Goal: Task Accomplishment & Management: Use online tool/utility

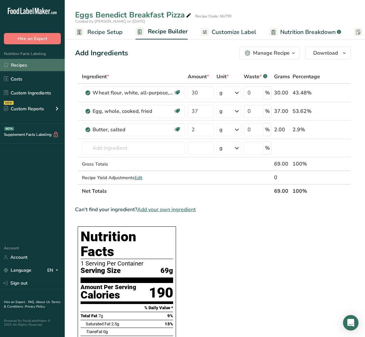
click at [44, 63] on link "Recipes" at bounding box center [32, 65] width 65 height 12
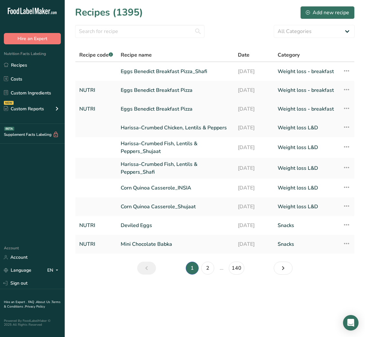
click at [346, 106] on icon at bounding box center [346, 108] width 8 height 12
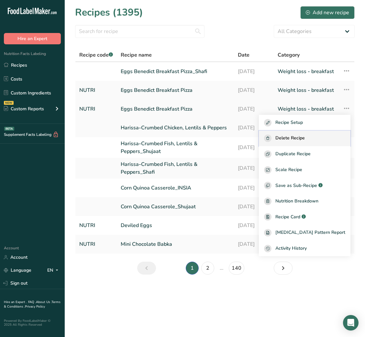
click at [306, 142] on button "Delete Recipe" at bounding box center [305, 139] width 92 height 16
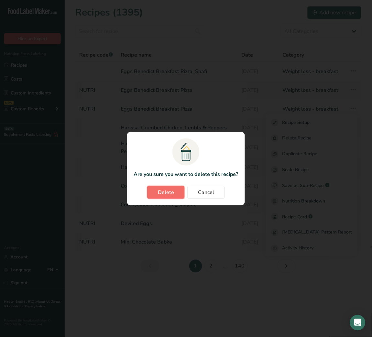
click at [167, 192] on span "Delete" at bounding box center [166, 193] width 16 height 8
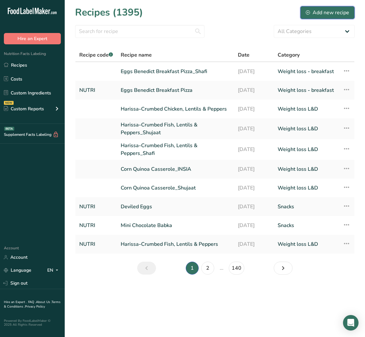
click at [315, 15] on div "Add new recipe" at bounding box center [327, 13] width 43 height 8
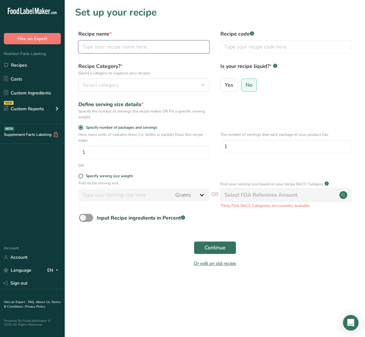
click at [150, 44] on input "text" at bounding box center [143, 46] width 131 height 13
paste input "Beef / Chicken, mushroom & marsala stroganoff with [PERSON_NAME]"
click at [90, 48] on input "Beef / Chicken, mushroom & marsala stroganoff with [PERSON_NAME]" at bounding box center [143, 46] width 131 height 13
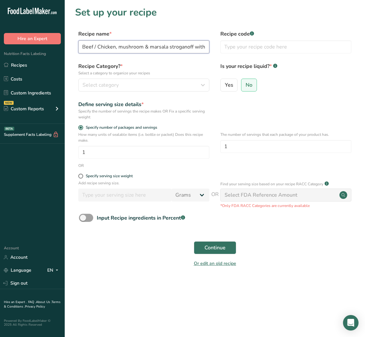
click at [119, 50] on input "Beef / Chicken, mushroom & marsala stroganoff with [PERSON_NAME]" at bounding box center [143, 46] width 131 height 13
type input "Beef mushroom & marsala stroganoff with [PERSON_NAME]"
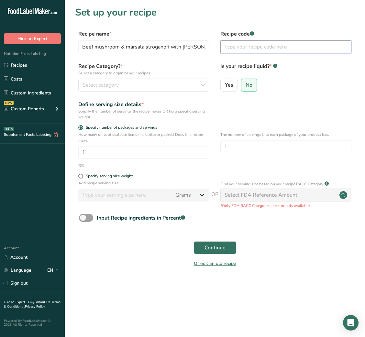
click at [267, 48] on input "text" at bounding box center [285, 46] width 131 height 13
type input "NUTRI"
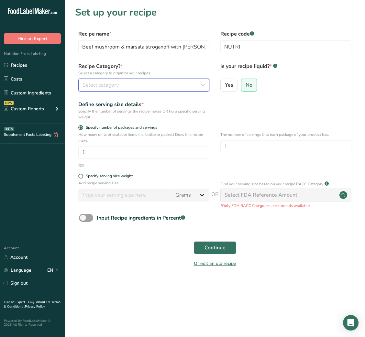
click at [176, 81] on button "Select category" at bounding box center [143, 85] width 131 height 13
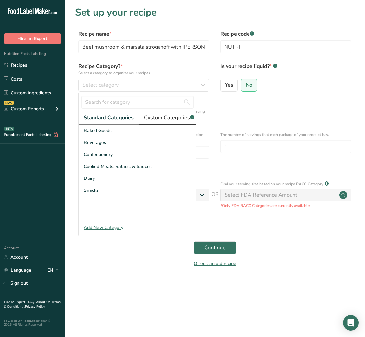
click at [168, 121] on span "Custom Categories .a-a{fill:#347362;}.b-a{fill:#fff;}" at bounding box center [169, 118] width 50 height 8
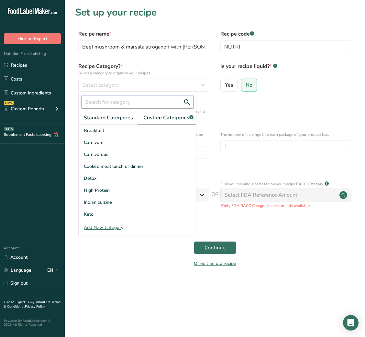
click at [146, 106] on input "text" at bounding box center [137, 102] width 112 height 13
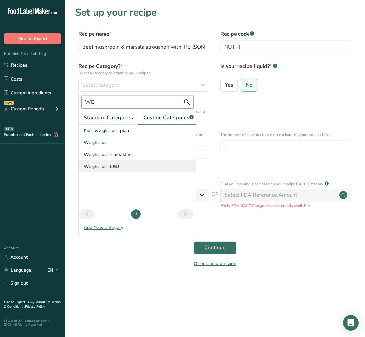
type input "WE"
click at [112, 170] on span "Weight loss L&D" at bounding box center [102, 166] width 36 height 7
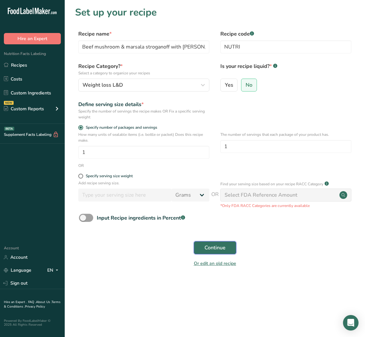
click at [221, 249] on span "Continue" at bounding box center [214, 248] width 21 height 8
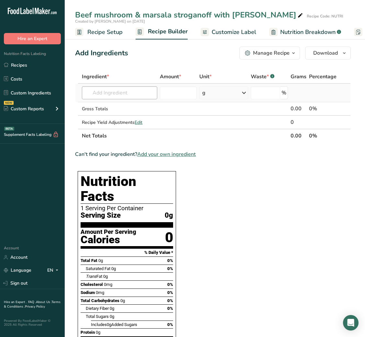
drag, startPoint x: 106, startPoint y: 84, endPoint x: 103, endPoint y: 92, distance: 8.3
click at [103, 92] on td "Almond flour 1211 Milk, whole, 3.25% milkfat, without added vitamin A and [MEDI…" at bounding box center [120, 93] width 78 height 18
click at [103, 92] on input "text" at bounding box center [119, 92] width 75 height 13
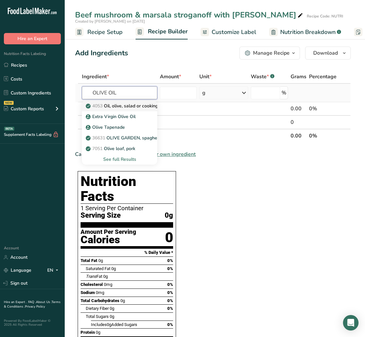
type input "OLIVE OIL"
click at [133, 102] on link "4053 Oil, olive, salad or cooking" at bounding box center [119, 106] width 75 height 11
type input "Oil, olive, salad or cooking"
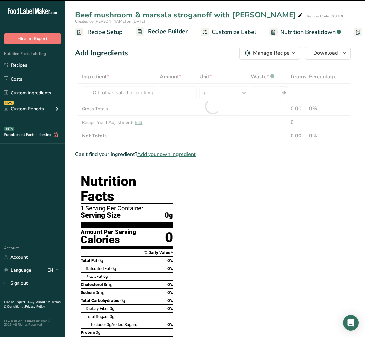
type input "0"
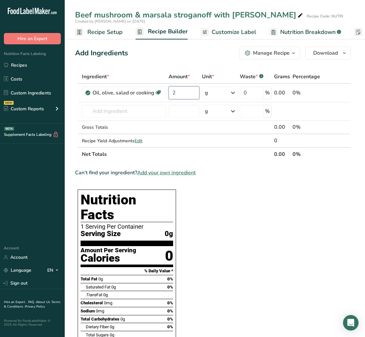
type input "2"
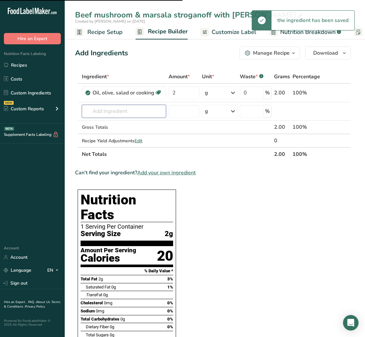
type input "O"
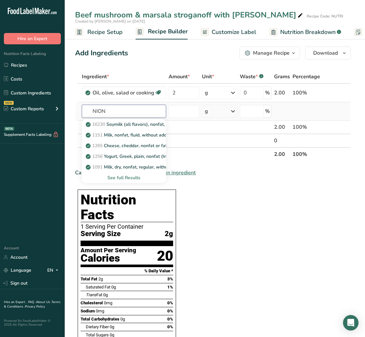
click at [94, 109] on input "NION" at bounding box center [124, 111] width 84 height 13
type input "ONION"
click at [128, 164] on p "11282 Onions, raw" at bounding box center [109, 167] width 44 height 7
type input "Onions, raw"
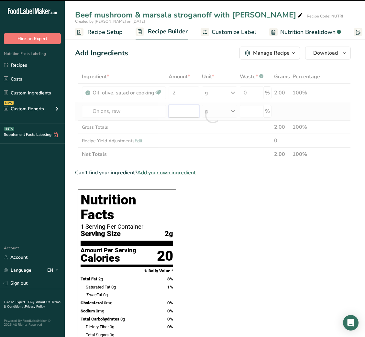
type input "0"
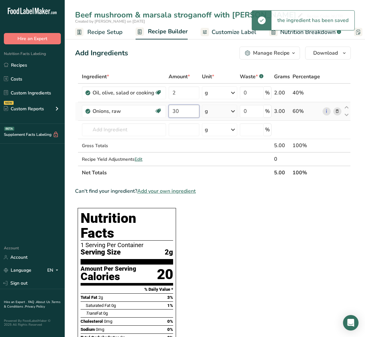
type input "30"
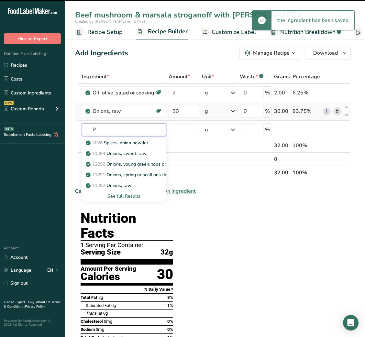
type input "PO"
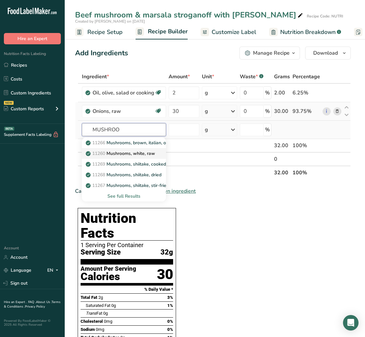
type input "MUSHROO"
click at [137, 148] on link "11260 Mushrooms, white, raw" at bounding box center [124, 153] width 84 height 11
type input "Mushrooms, white, raw"
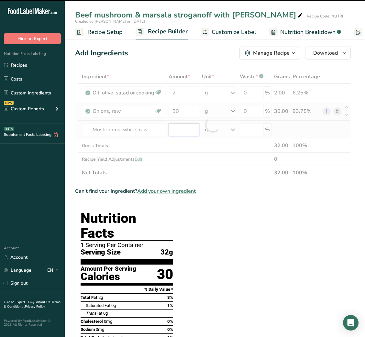
type input "0"
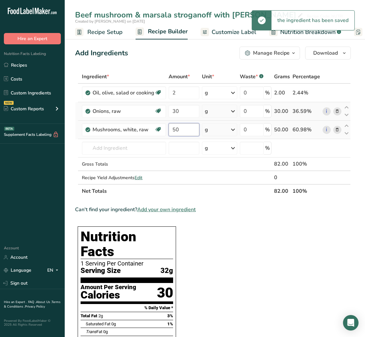
type input "50"
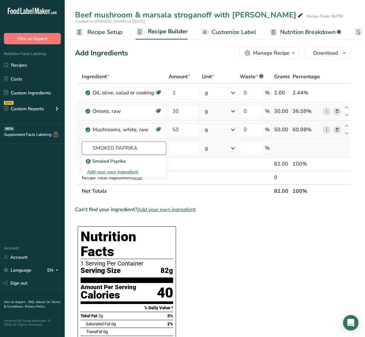
type input "SMOKED PAPRIKA"
click at [127, 155] on div "Smoked Paprika Add your own ingredient" at bounding box center [124, 166] width 84 height 23
click at [125, 158] on div "Smoked Paprika" at bounding box center [118, 161] width 63 height 7
type input "Smoked Paprika"
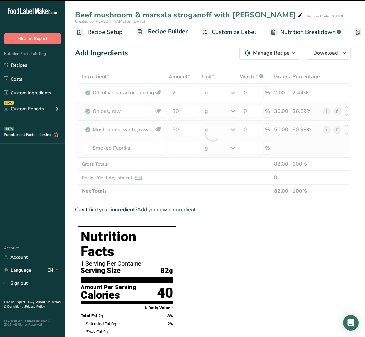
type input "0"
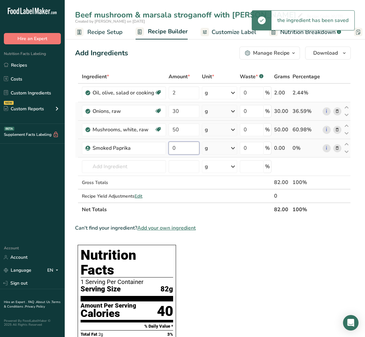
click at [175, 146] on input "0" at bounding box center [183, 148] width 31 height 13
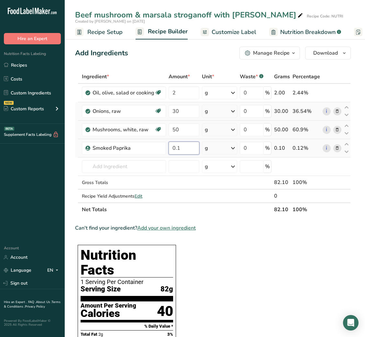
type input "0.1"
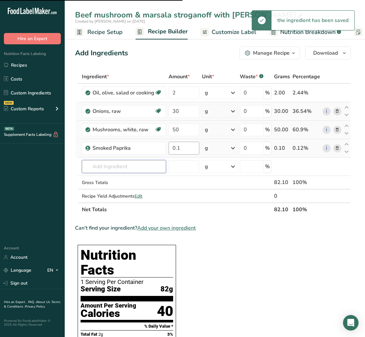
type input "M"
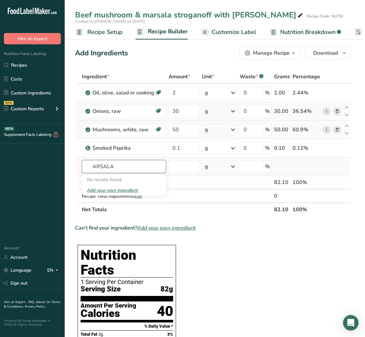
click at [92, 167] on input "ARSALA" at bounding box center [124, 166] width 84 height 13
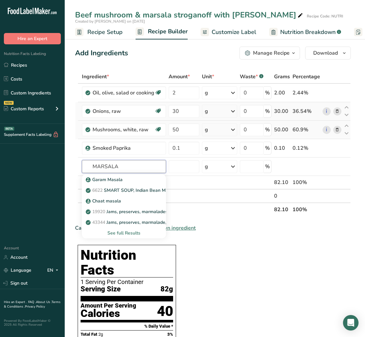
type input "MARSALA"
